Goal: Task Accomplishment & Management: Use online tool/utility

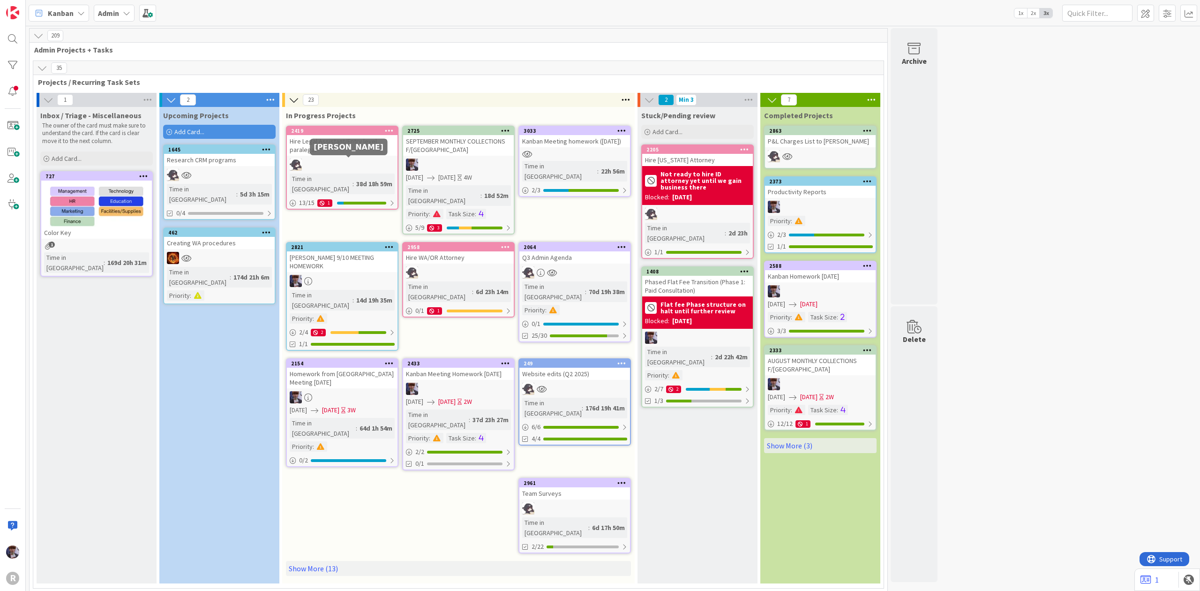
scroll to position [2322, 0]
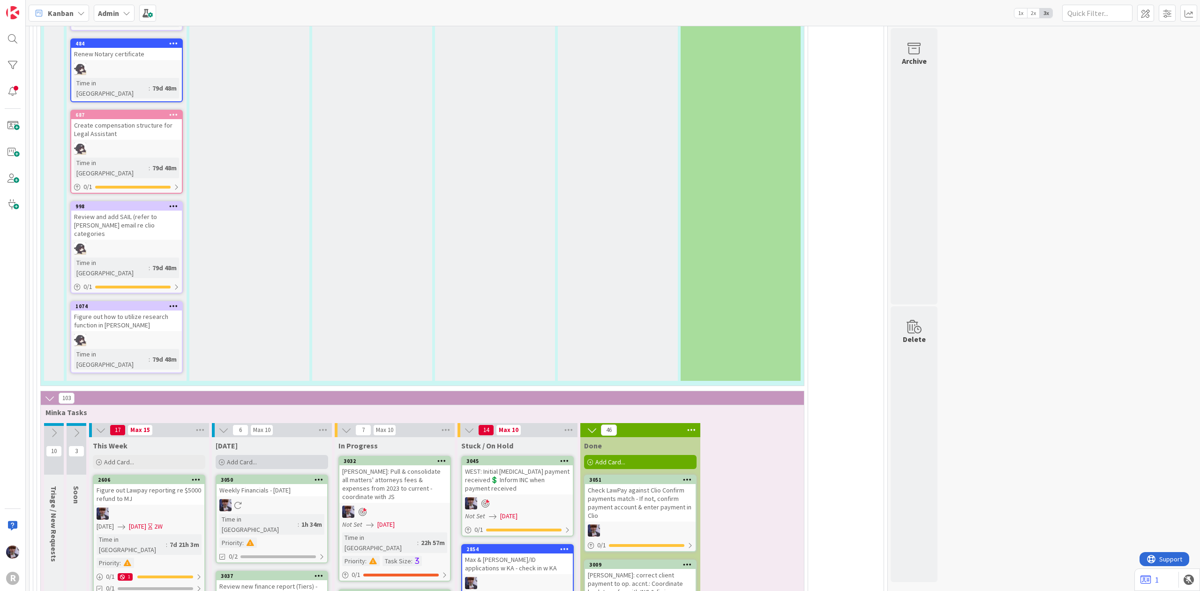
click at [287, 455] on div "Add Card..." at bounding box center [272, 462] width 112 height 14
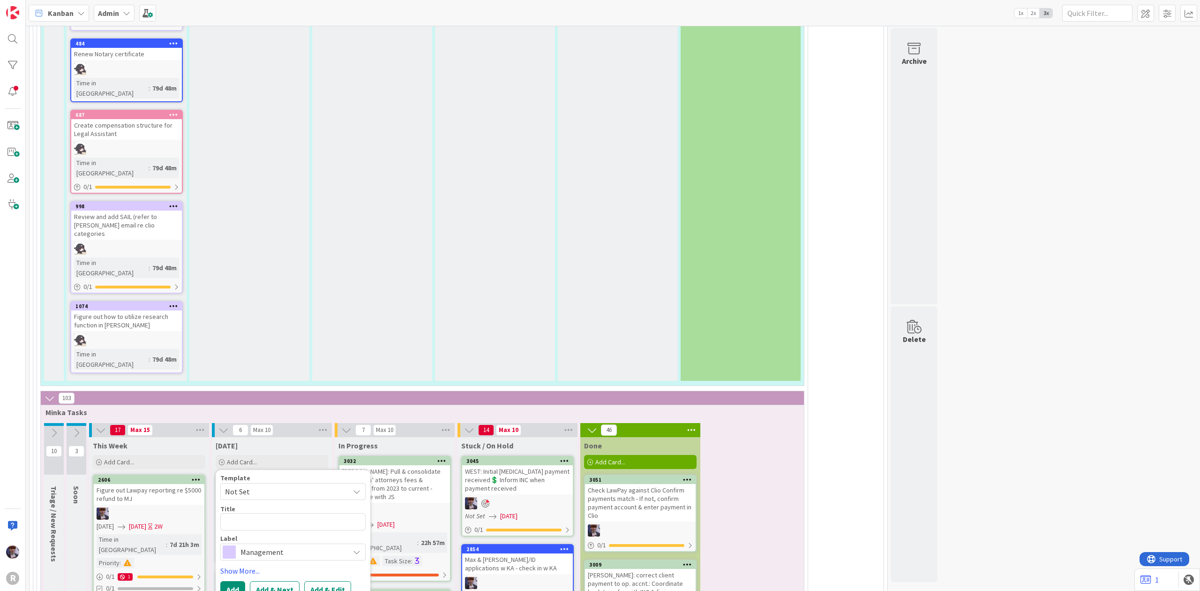
type textarea "x"
type textarea "M"
type textarea "x"
type textarea "Me"
type textarea "x"
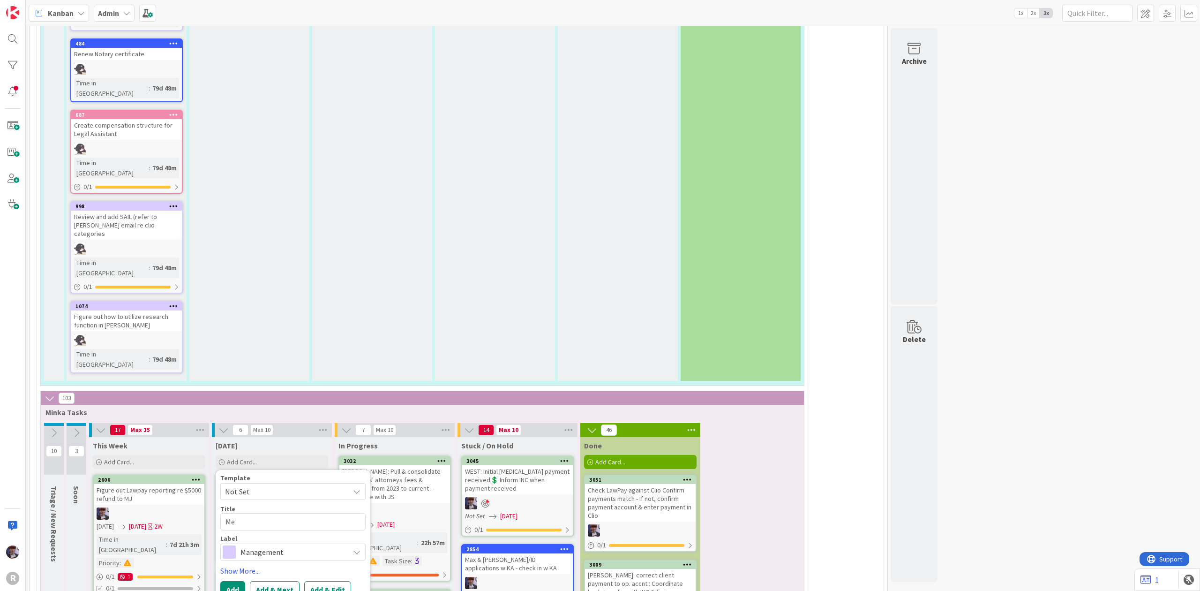
type textarea "Med"
type textarea "x"
type textarea "Medi"
type textarea "x"
type textarea "[PERSON_NAME]"
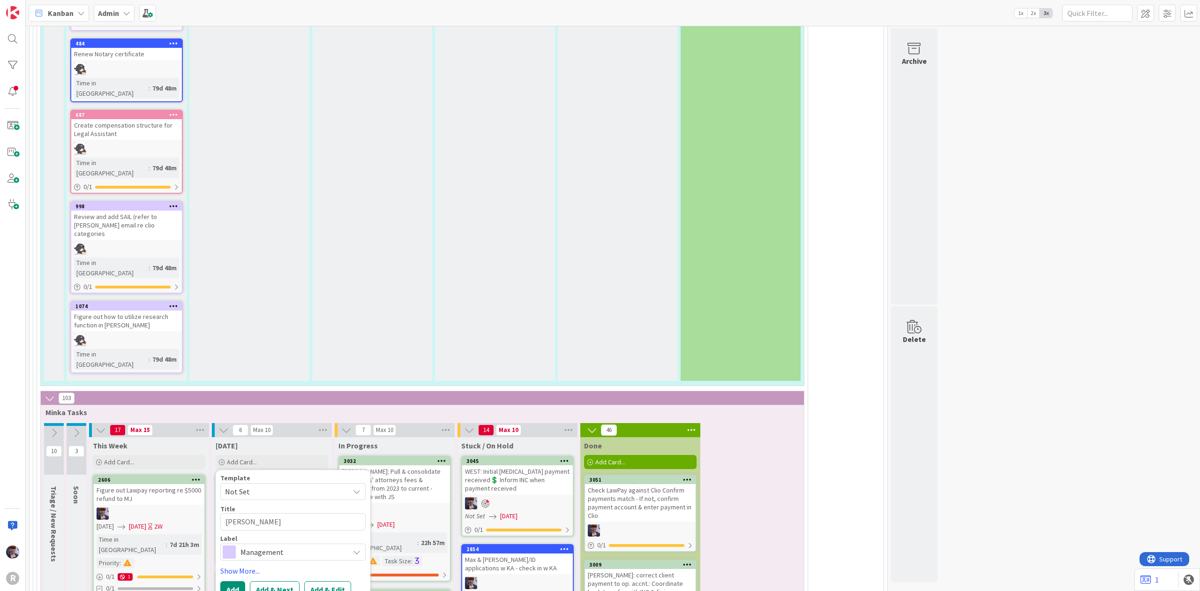
type textarea "x"
type textarea "[PERSON_NAME]"
type textarea "x"
type textarea "[GEOGRAPHIC_DATA]:"
type textarea "x"
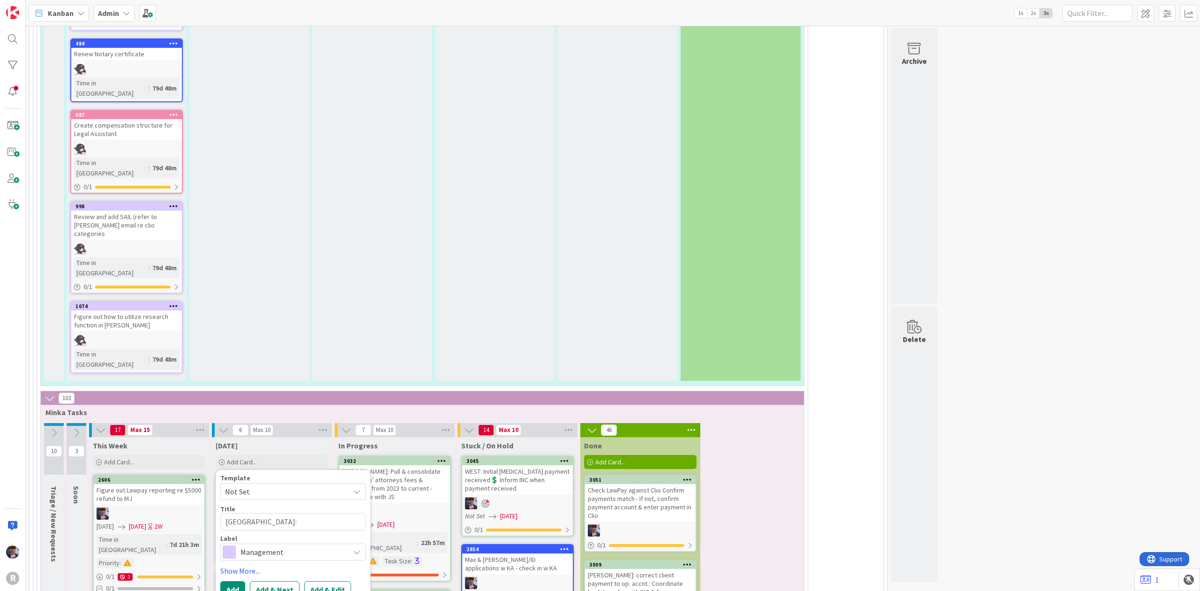
type textarea "[GEOGRAPHIC_DATA]:"
type textarea "x"
type textarea "[PERSON_NAME]: a"
type textarea "x"
type textarea "[PERSON_NAME]: as"
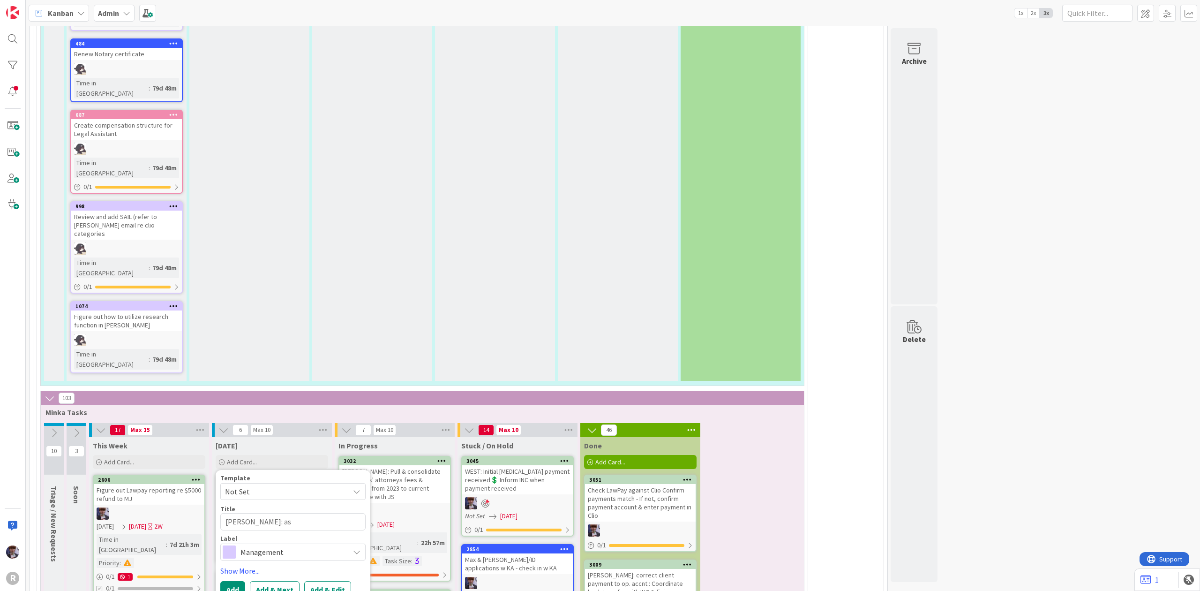
type textarea "x"
type textarea "[PERSON_NAME]: ask"
type textarea "x"
type textarea "[PERSON_NAME]: ask"
type textarea "x"
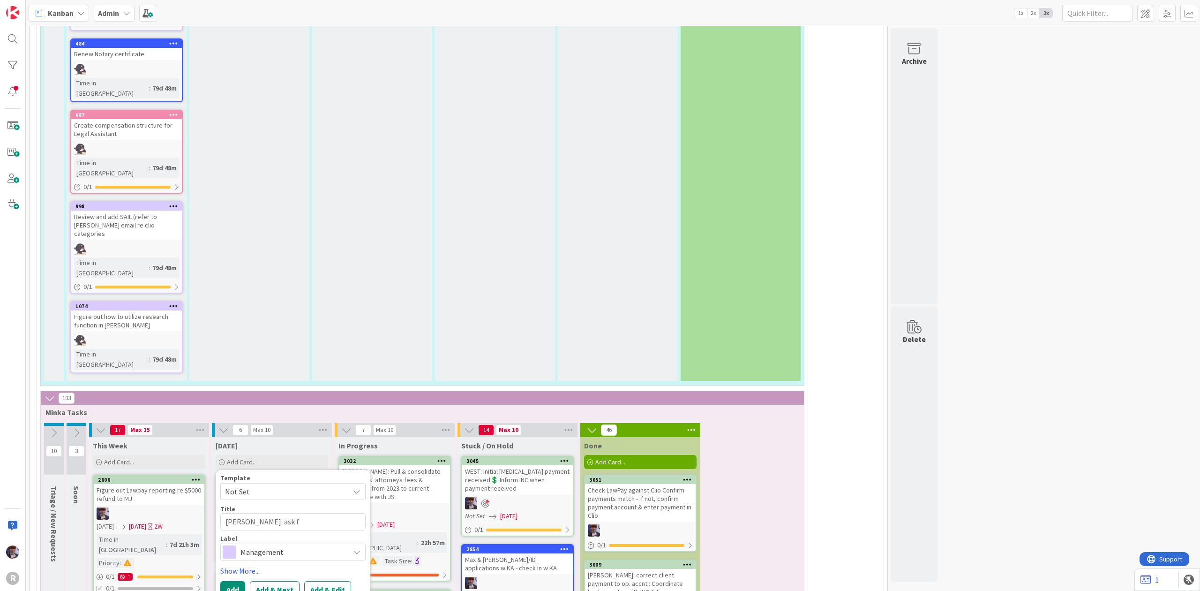
type textarea "[PERSON_NAME]: ask fo"
type textarea "x"
type textarea "[PERSON_NAME]: ask for"
type textarea "x"
type textarea "[PERSON_NAME]: ask for p"
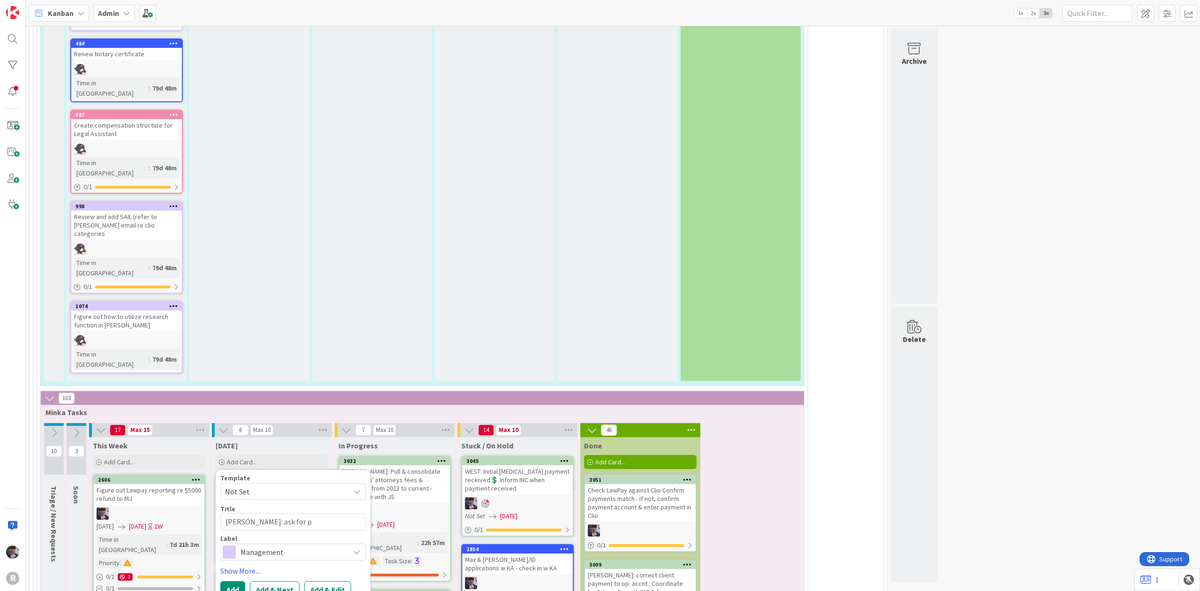
type textarea "x"
type textarea "[PERSON_NAME]: ask for ph"
type textarea "x"
type textarea "[PERSON_NAME]: ask for pho"
type textarea "x"
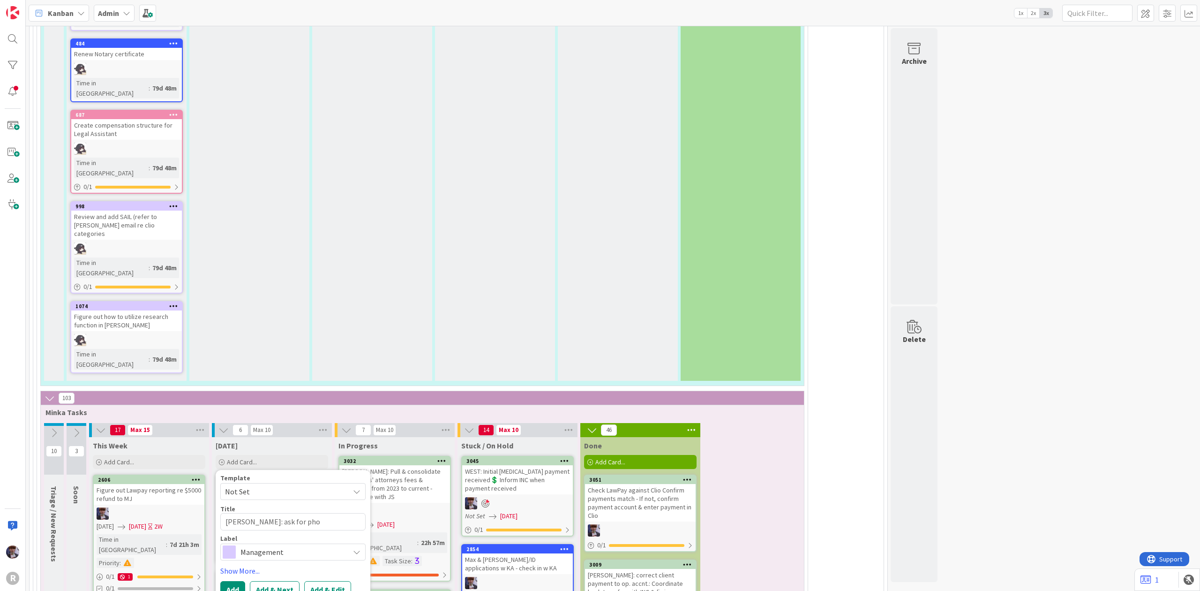
type textarea "[PERSON_NAME]: ask for phot"
type textarea "x"
type textarea "[PERSON_NAME]: ask for photo"
type textarea "x"
type textarea "[PERSON_NAME]: ask for photos"
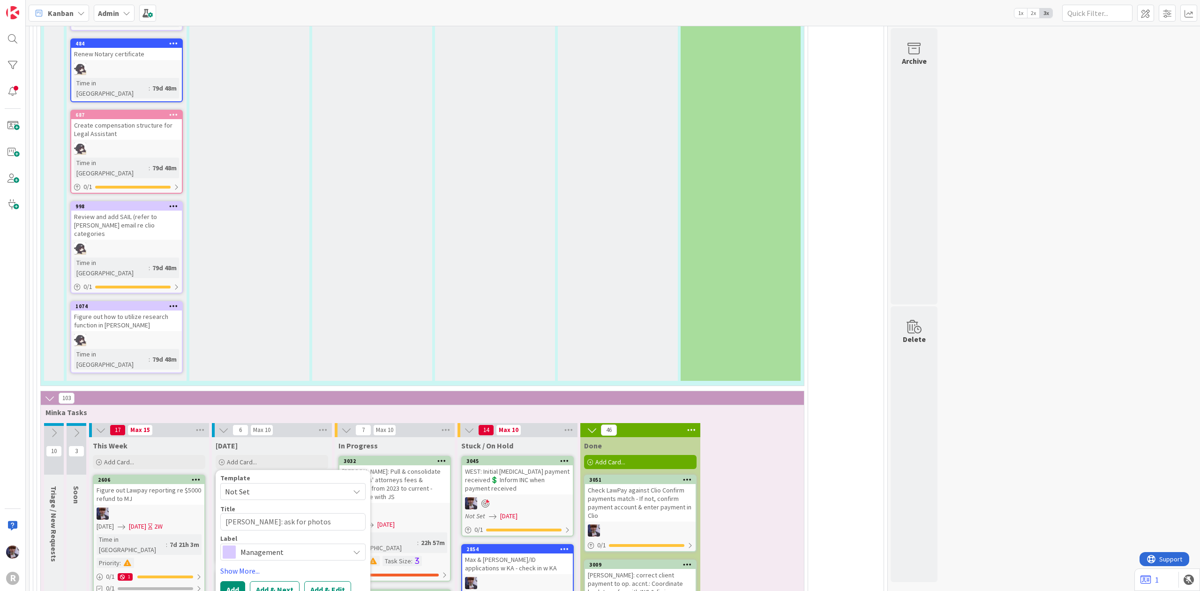
type textarea "x"
type textarea "[PERSON_NAME]: ask for photos"
type textarea "x"
type textarea "[PERSON_NAME]: ask for photos r"
type textarea "x"
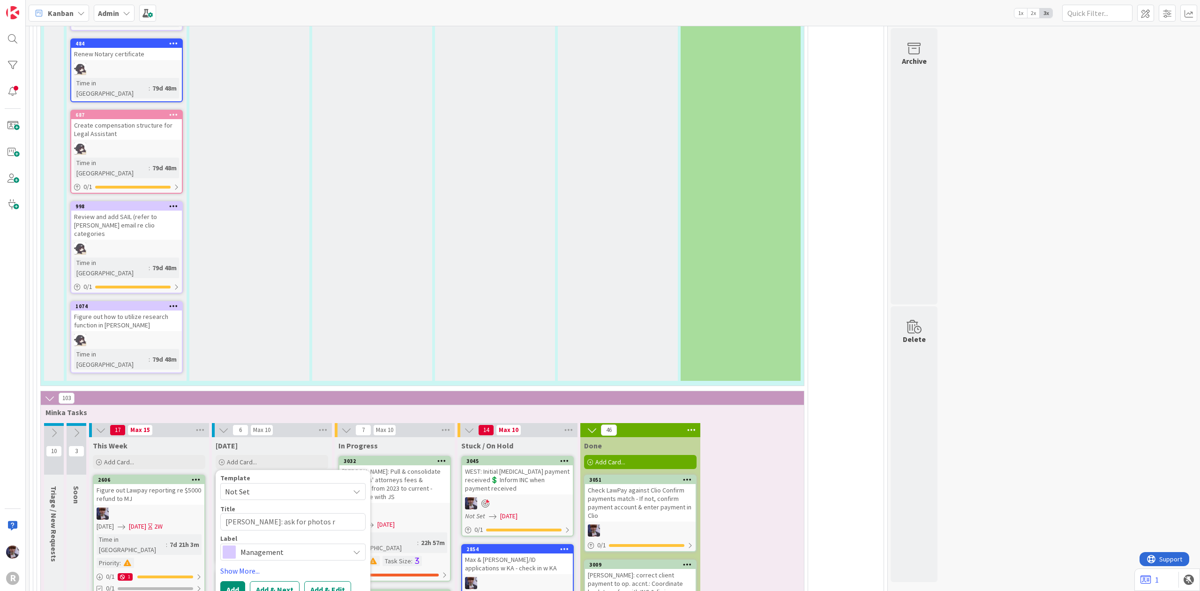
type textarea "[PERSON_NAME]: ask for photos re"
type textarea "x"
type textarea "[PERSON_NAME]: ask for photos re"
type textarea "x"
type textarea "[PERSON_NAME]: ask for photos re f"
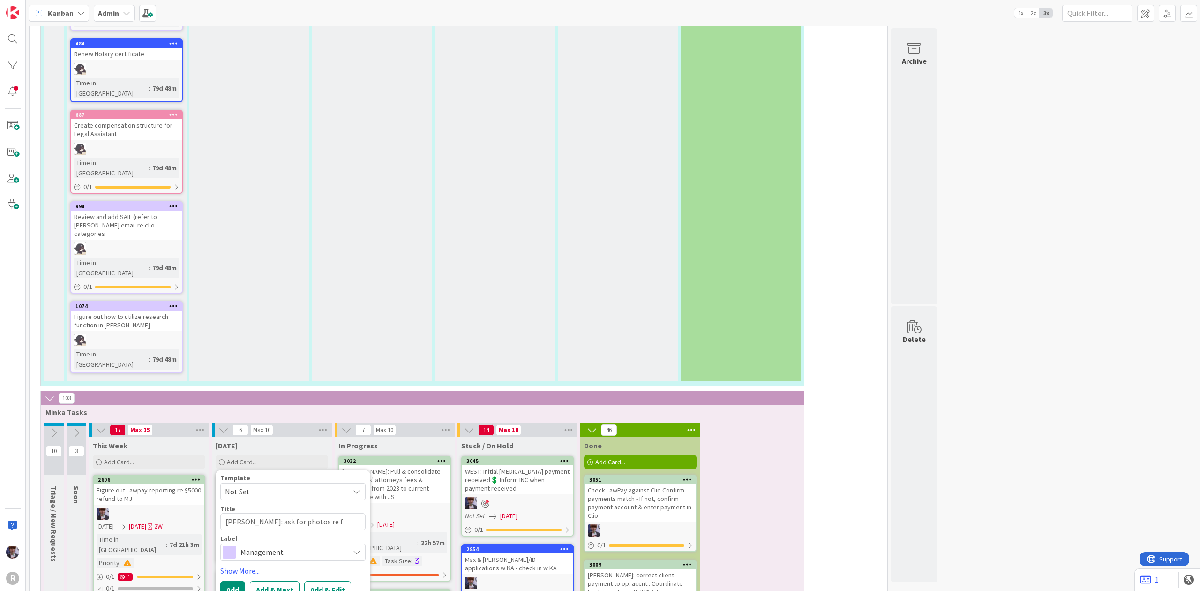
type textarea "x"
type textarea "[PERSON_NAME]: ask for photos re fu"
type textarea "x"
type textarea "[PERSON_NAME]: ask for photos re furn"
type textarea "x"
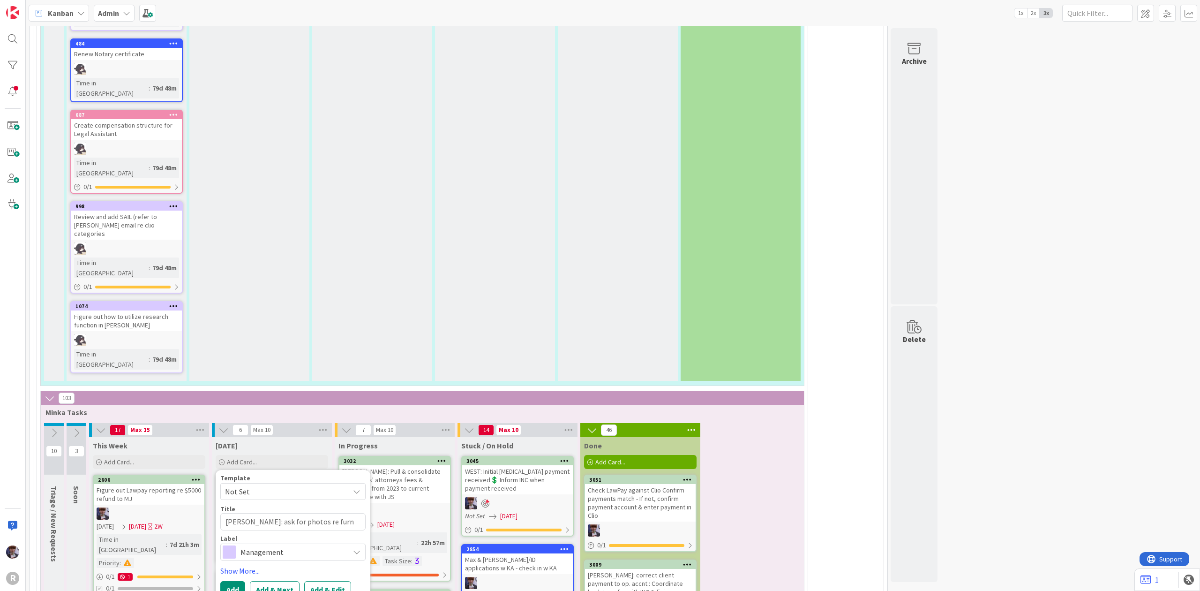
type textarea "[PERSON_NAME]: ask for photos re furni"
type textarea "x"
type textarea "[PERSON_NAME]: ask for photos re furnitu"
type textarea "x"
type textarea "[PERSON_NAME]: ask for photos re furnitur"
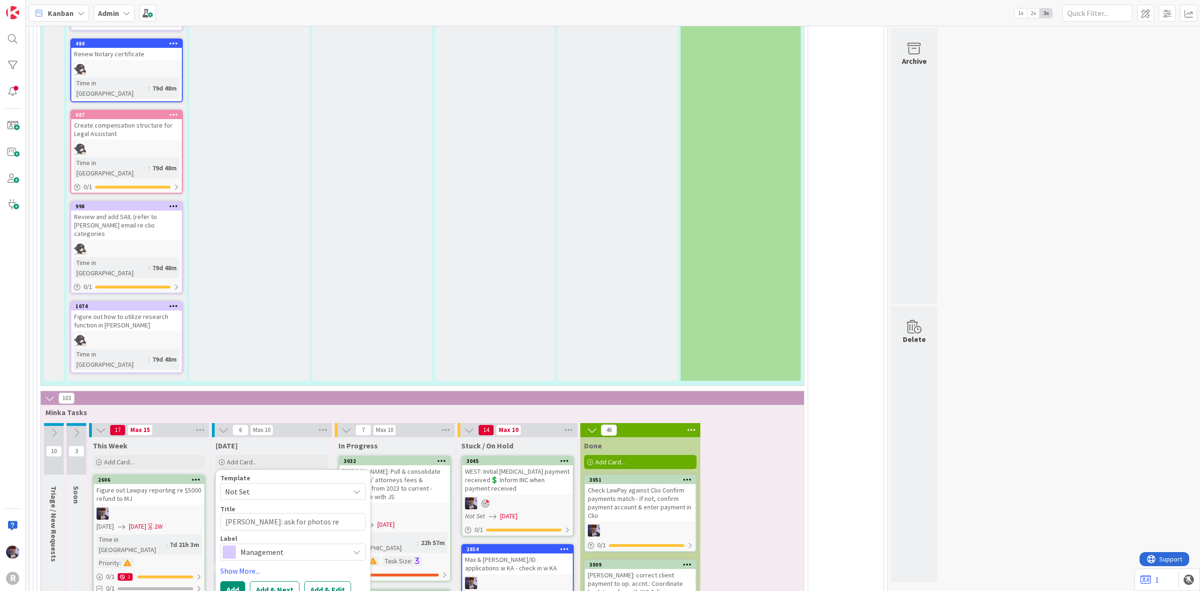
type textarea "x"
type textarea "[PERSON_NAME]: ask for photos re furniture"
click at [291, 545] on span "Management" at bounding box center [292, 551] width 104 height 13
drag, startPoint x: 285, startPoint y: 334, endPoint x: 278, endPoint y: 325, distance: 11.1
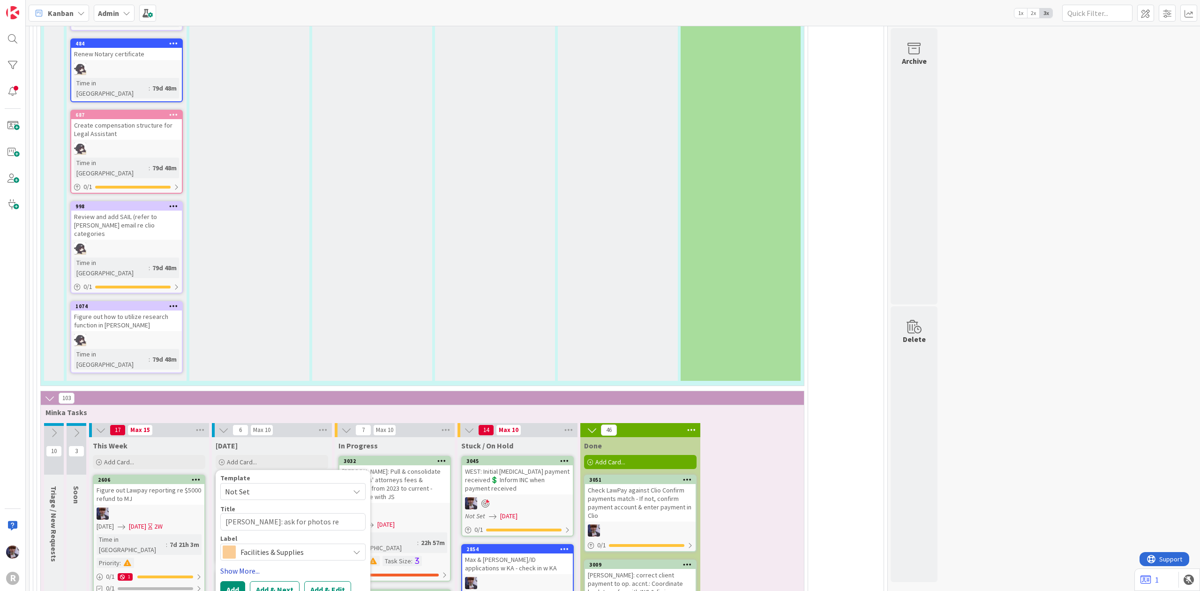
click at [249, 565] on link "Show More..." at bounding box center [292, 570] width 145 height 11
click at [248, 590] on span "Select..." at bounding box center [237, 597] width 24 height 11
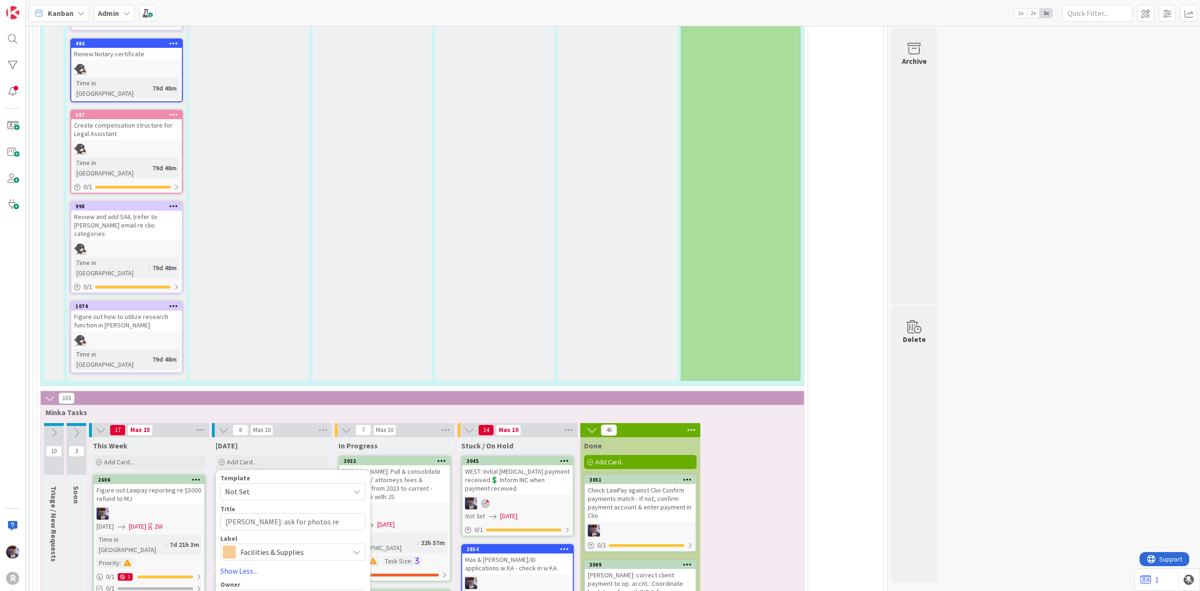
type textarea "x"
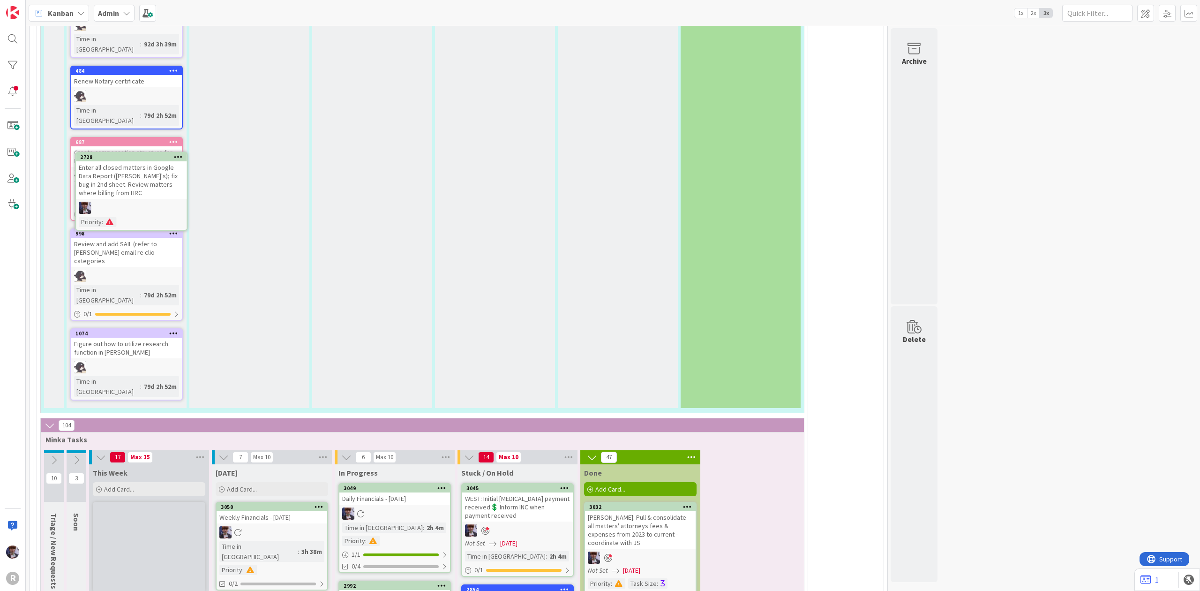
scroll to position [2295, 0]
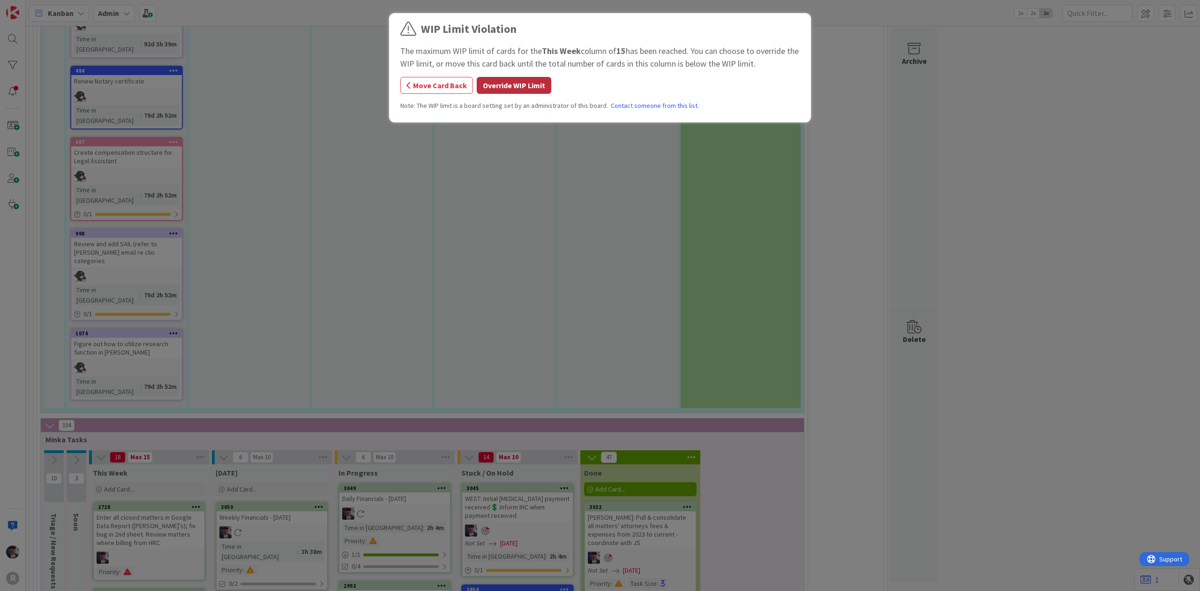
click at [511, 84] on button "Override WIP Limit" at bounding box center [514, 85] width 75 height 17
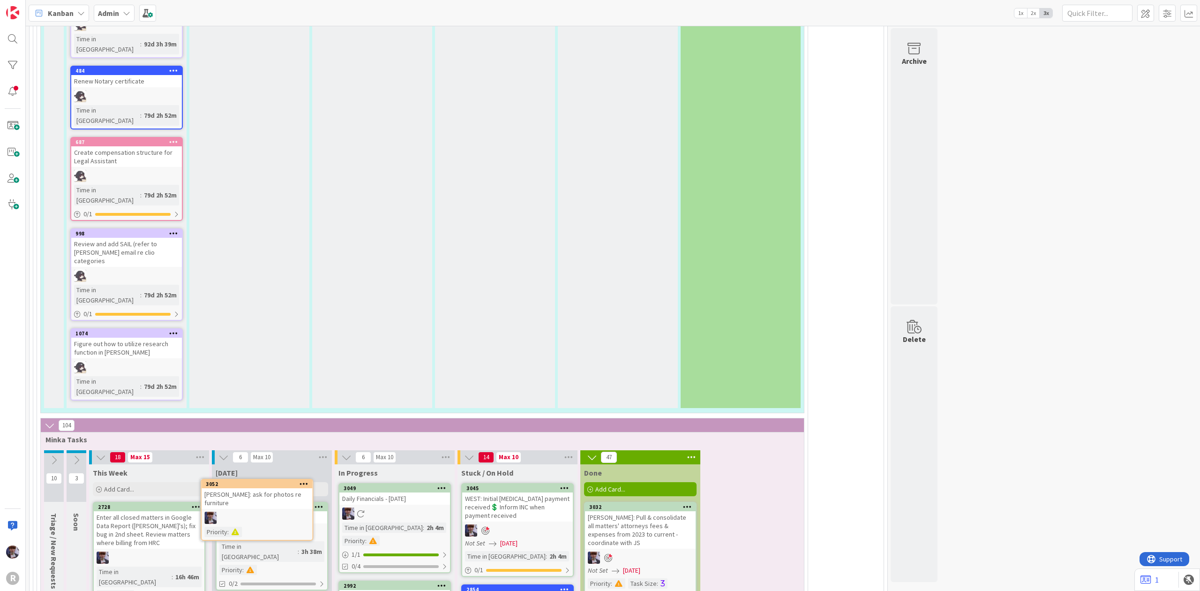
scroll to position [2299, 0]
